Goal: Transaction & Acquisition: Purchase product/service

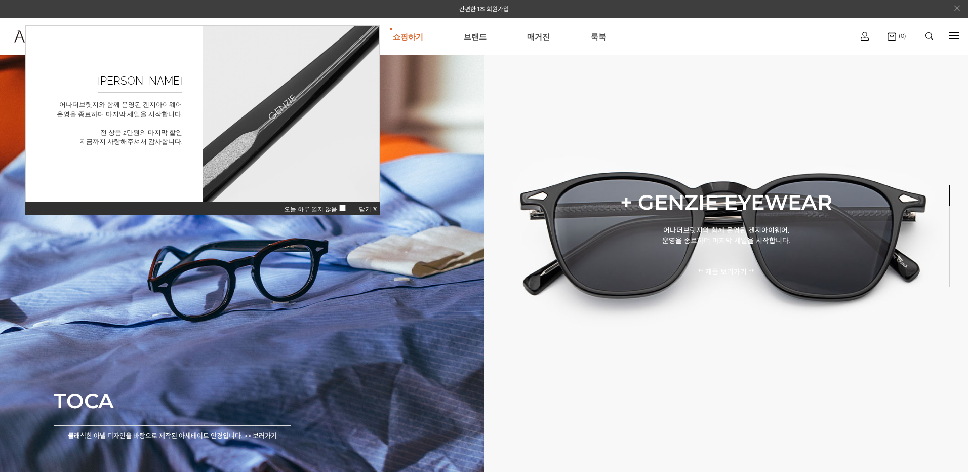
click at [368, 208] on span "닫기 X" at bounding box center [368, 209] width 18 height 7
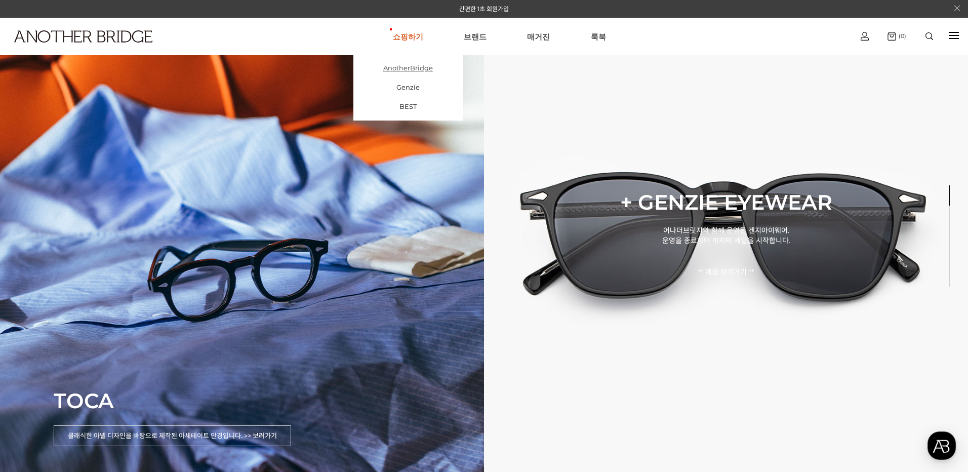
click at [411, 71] on link "AnotherBridge" at bounding box center [407, 67] width 109 height 19
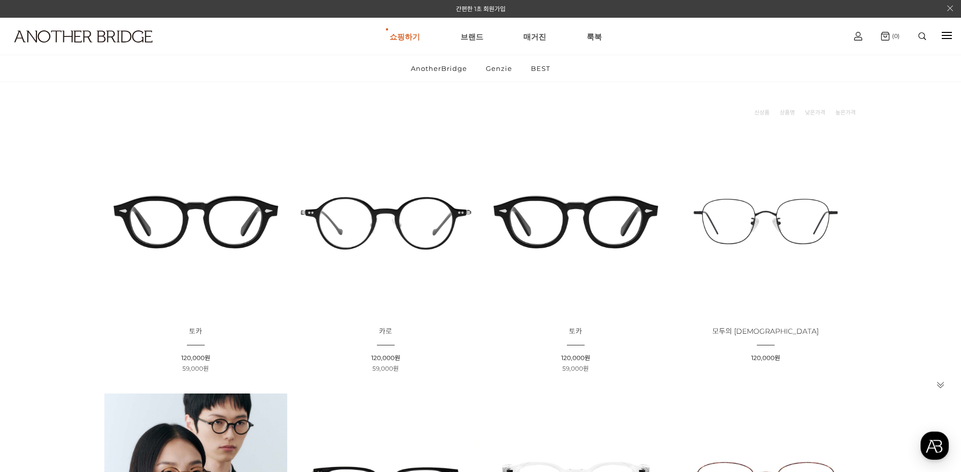
scroll to position [101, 0]
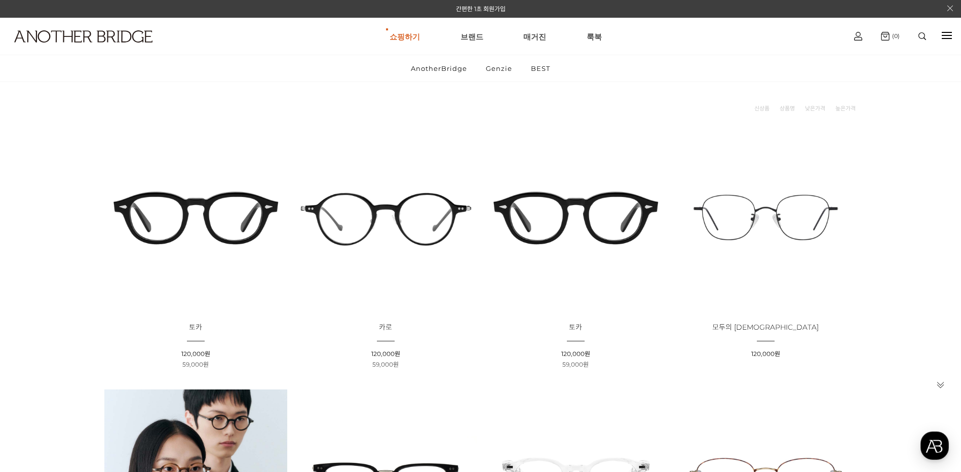
click at [559, 232] on img at bounding box center [575, 217] width 183 height 183
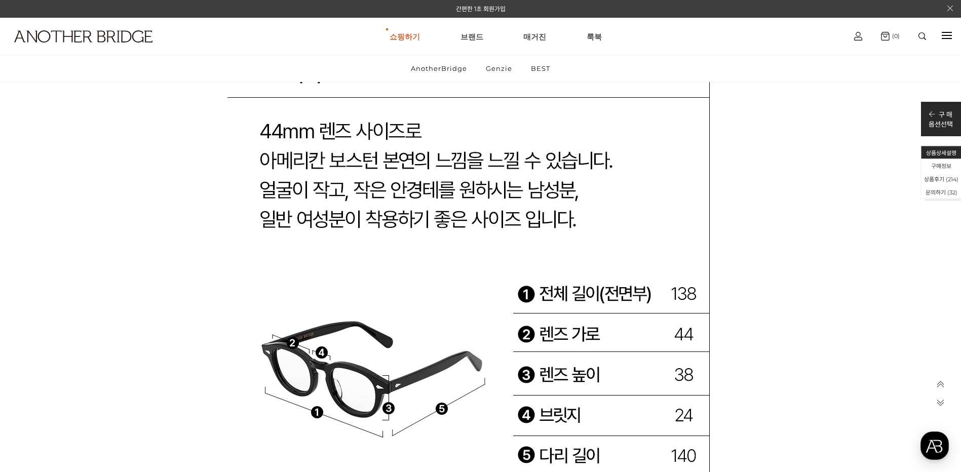
scroll to position [38141, 0]
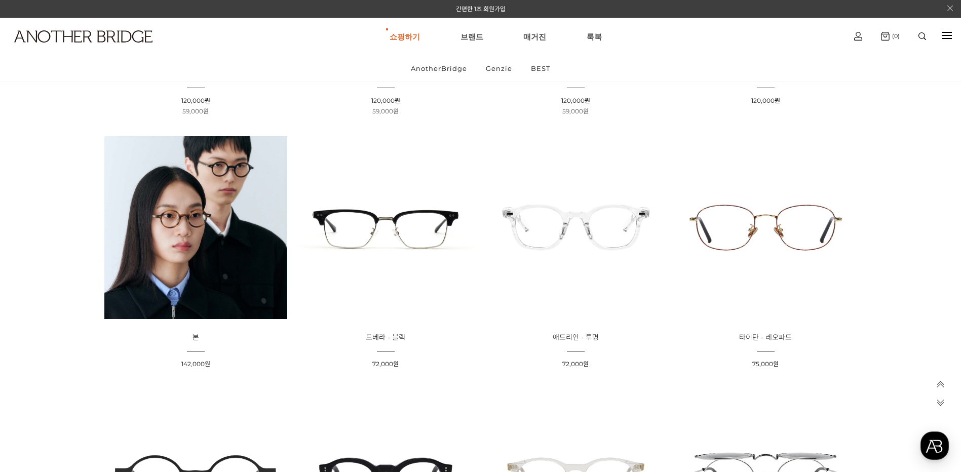
scroll to position [608, 0]
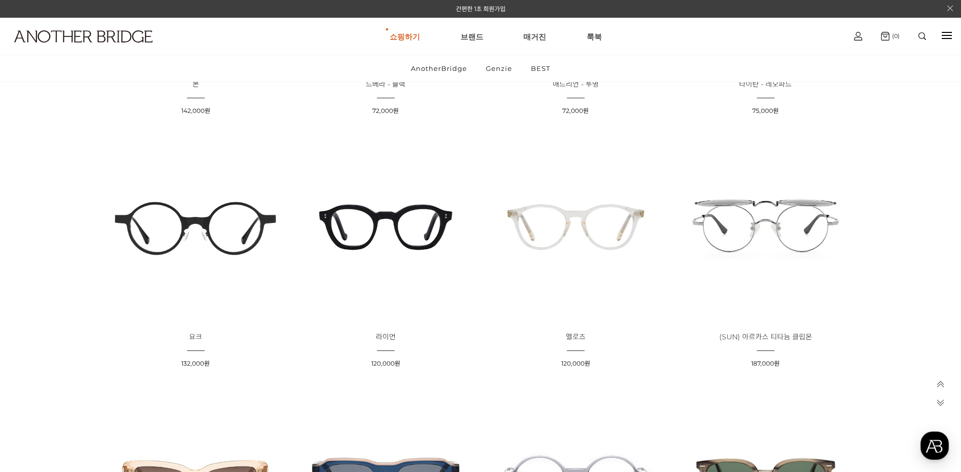
click at [383, 216] on img at bounding box center [385, 227] width 183 height 183
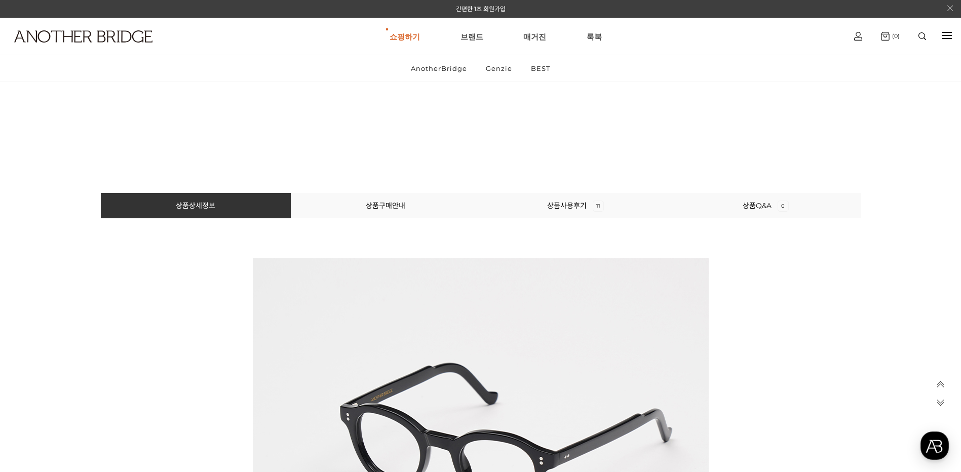
scroll to position [658, 0]
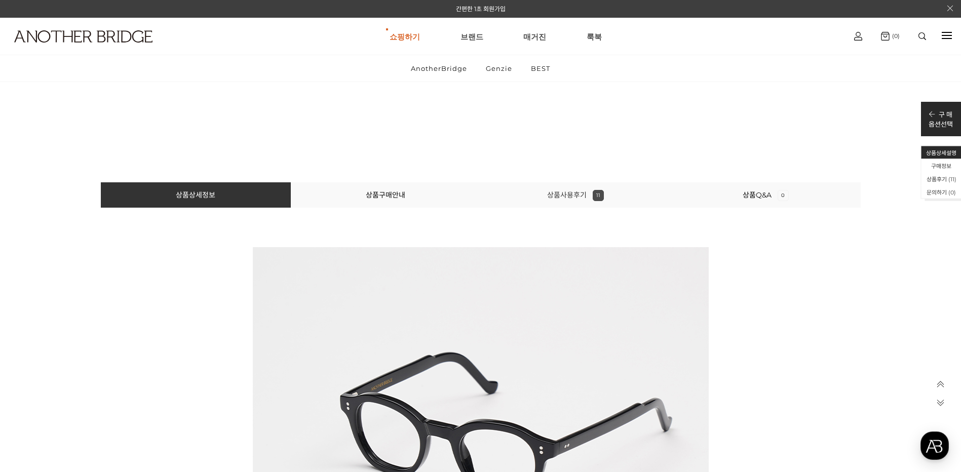
click at [567, 195] on link "상품사용후기 11" at bounding box center [575, 194] width 57 height 9
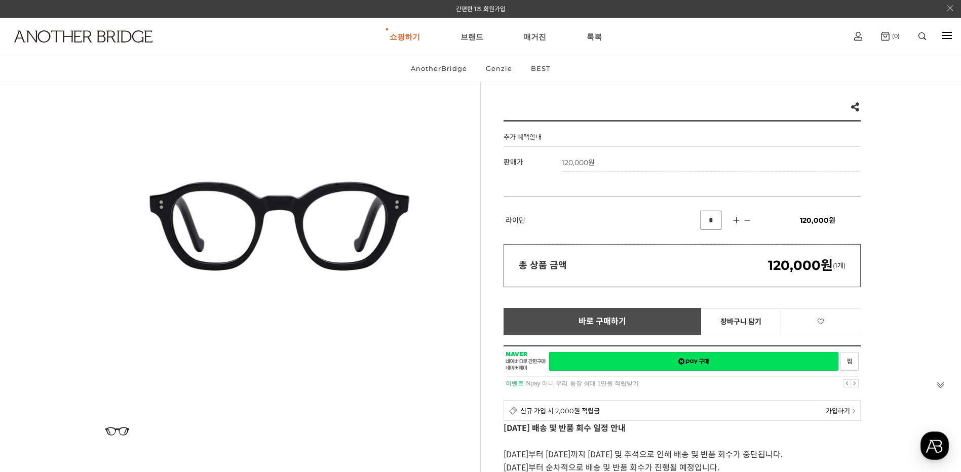
scroll to position [0, 0]
